Goal: Complete application form

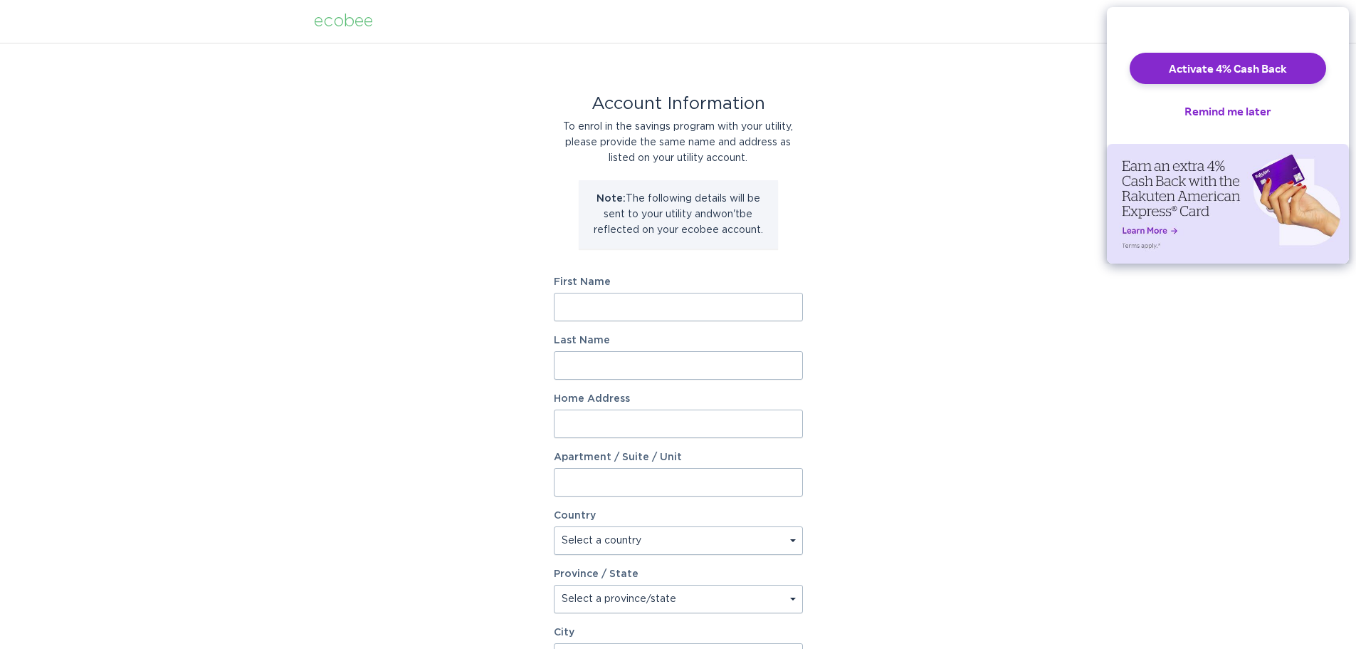
click at [586, 306] on input "First Name" at bounding box center [678, 307] width 249 height 28
type input "Yash"
type input "Gemini"
type input "27538 Elderberry Dr"
select select "US"
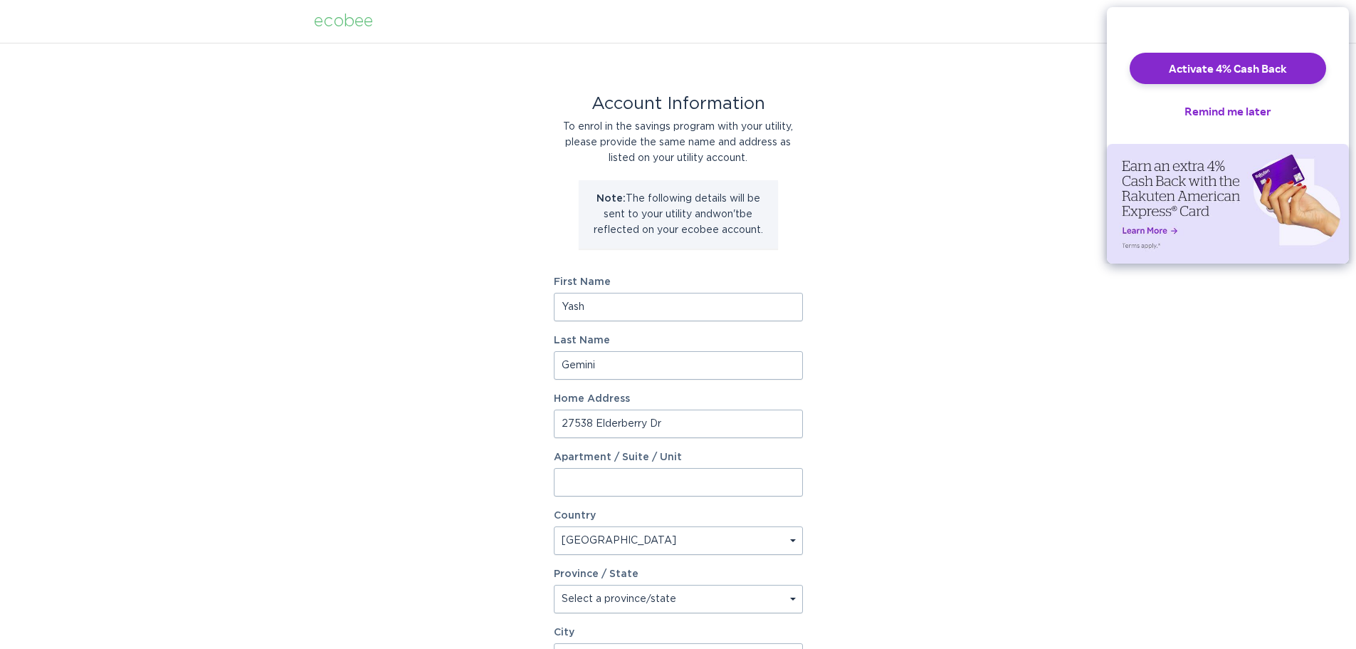
type input "[GEOGRAPHIC_DATA]"
type input "91381"
select select "CA"
click at [933, 466] on div "Account Information To enrol in the savings program with your utility, please p…" at bounding box center [678, 436] width 1356 height 787
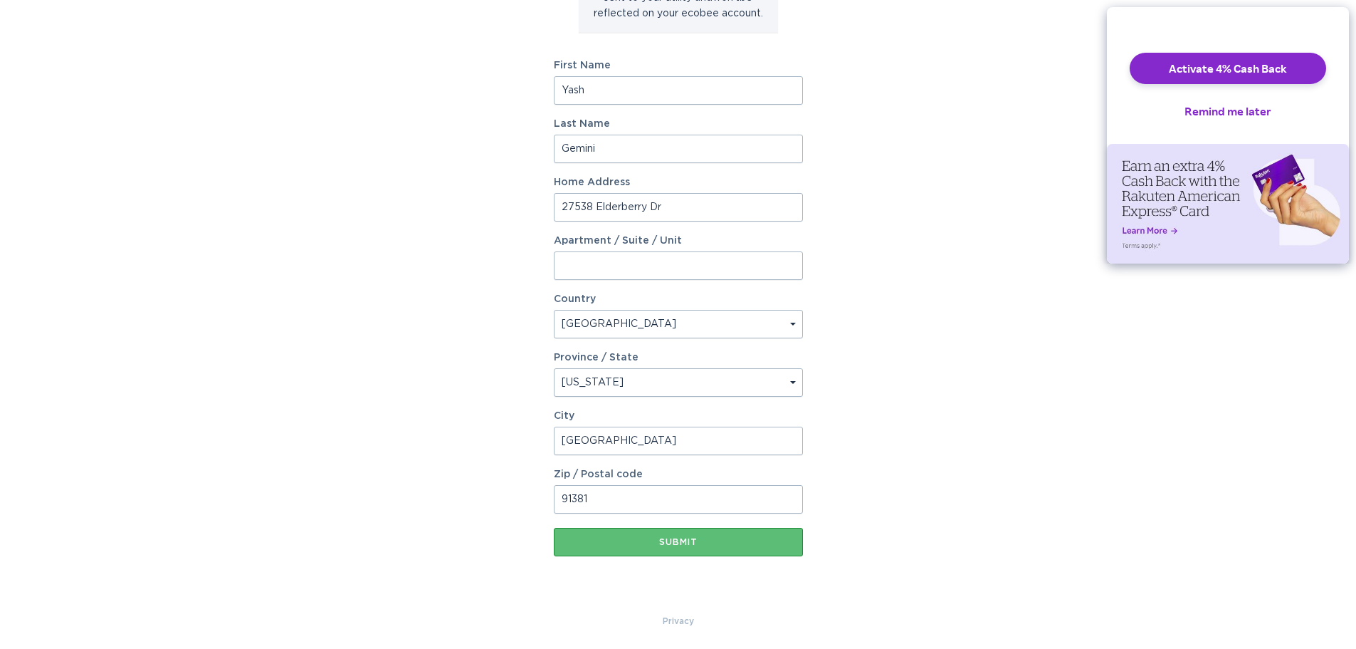
scroll to position [218, 0]
click at [714, 536] on div "Submit" at bounding box center [678, 540] width 235 height 9
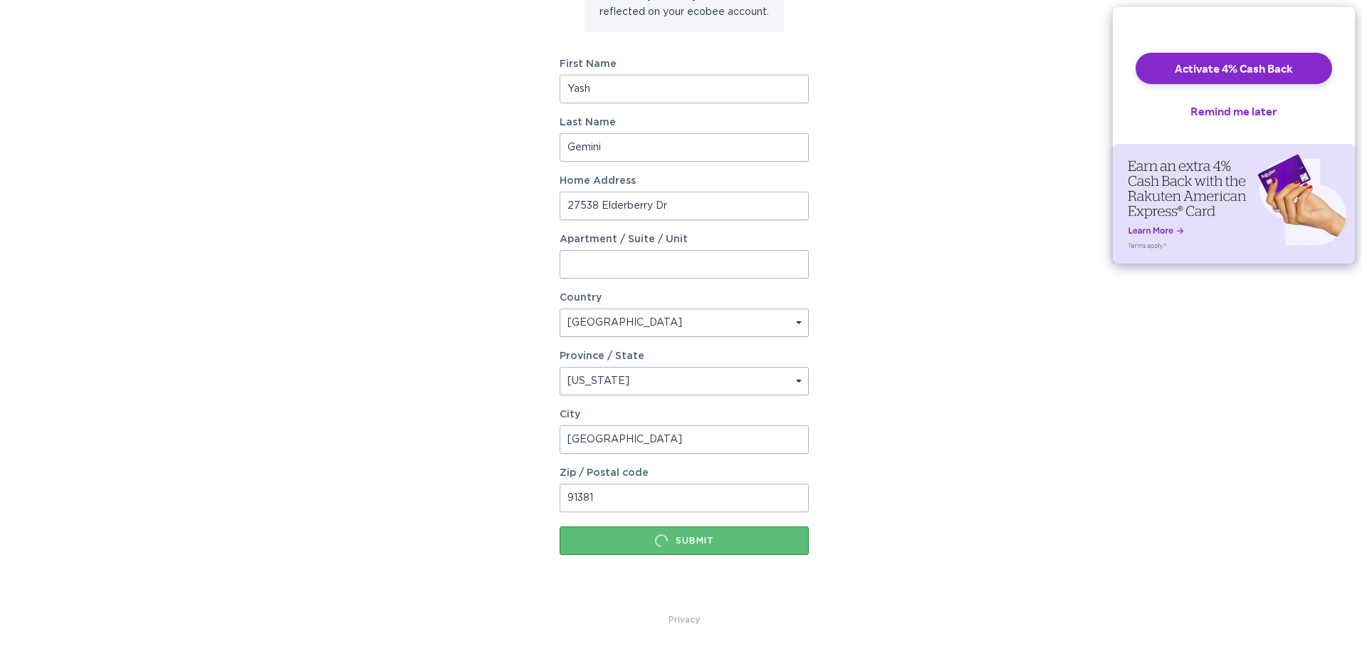
scroll to position [0, 0]
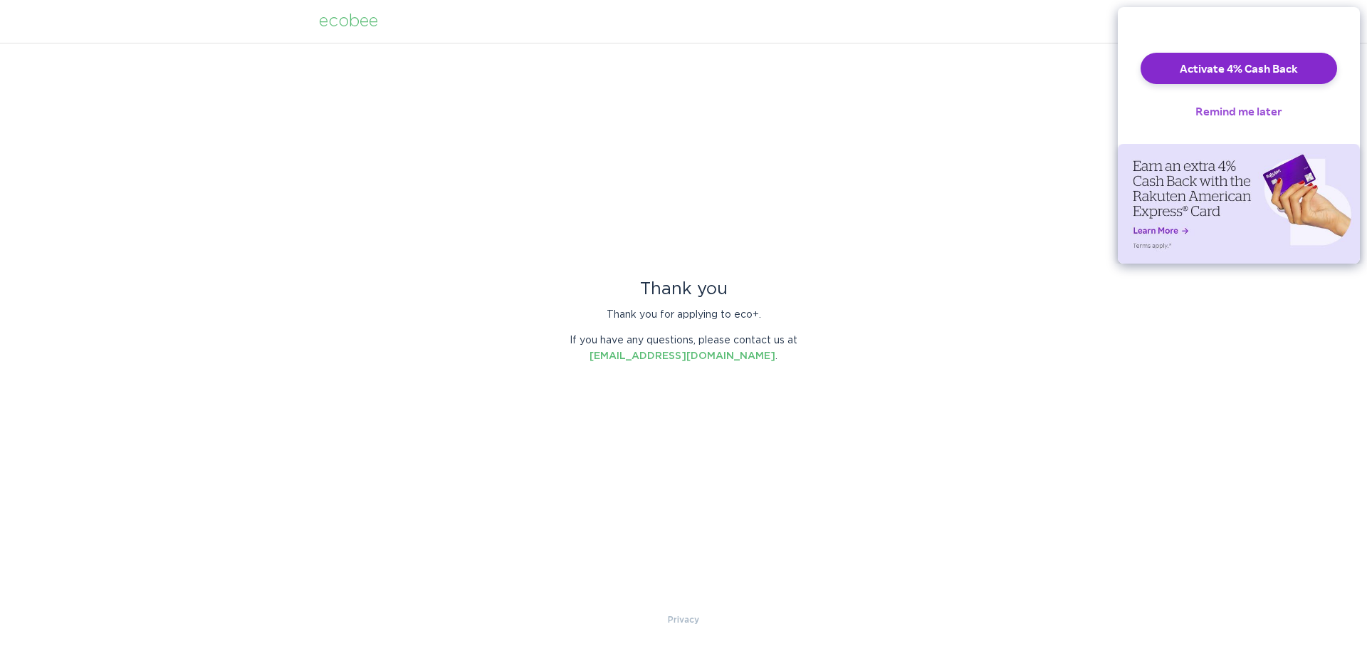
click at [1244, 122] on button "Remind me later" at bounding box center [1239, 110] width 110 height 31
